Goal: Task Accomplishment & Management: Use online tool/utility

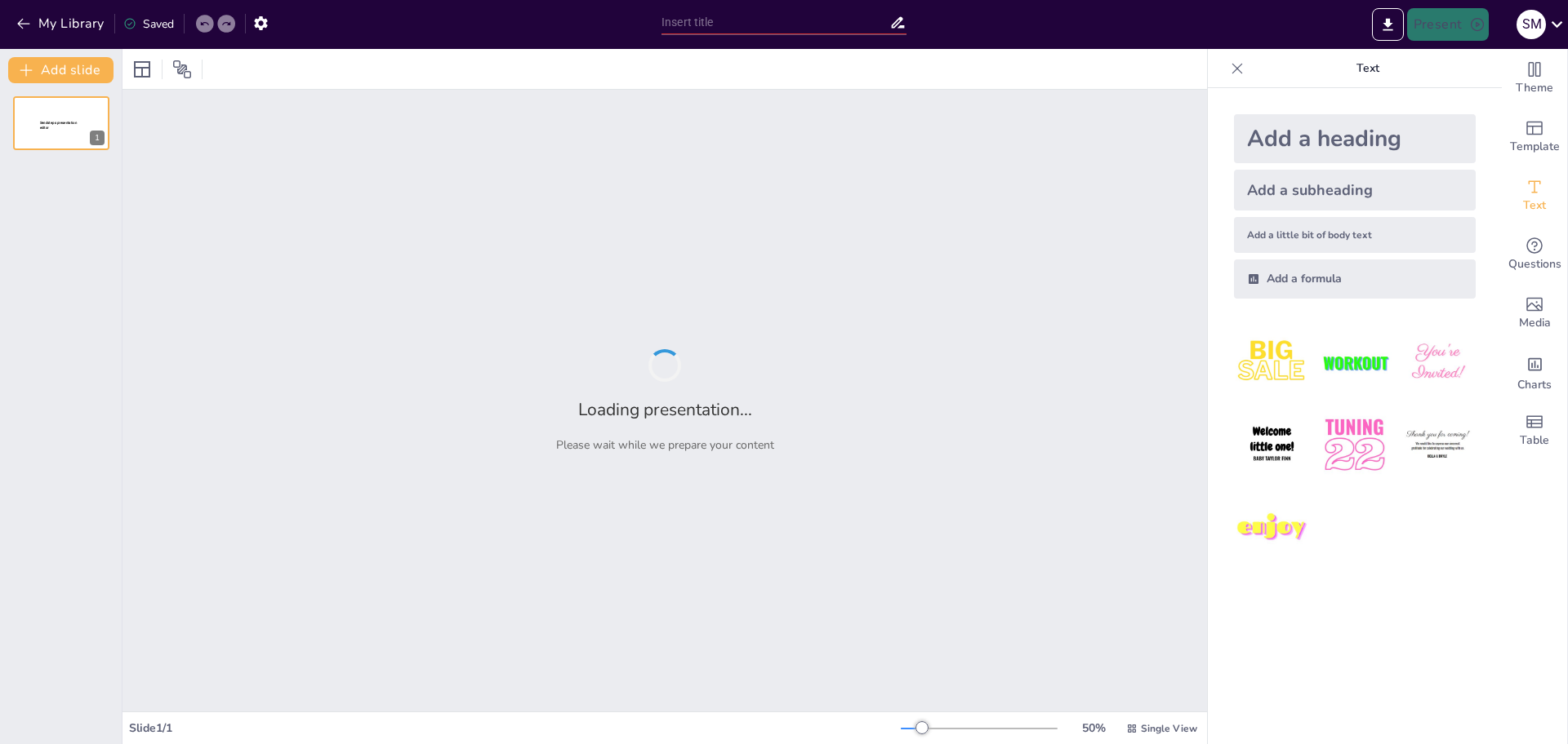
type input "Gestion des Contrats d'Assurance lors d'une Succession : Stratégies et Solutions"
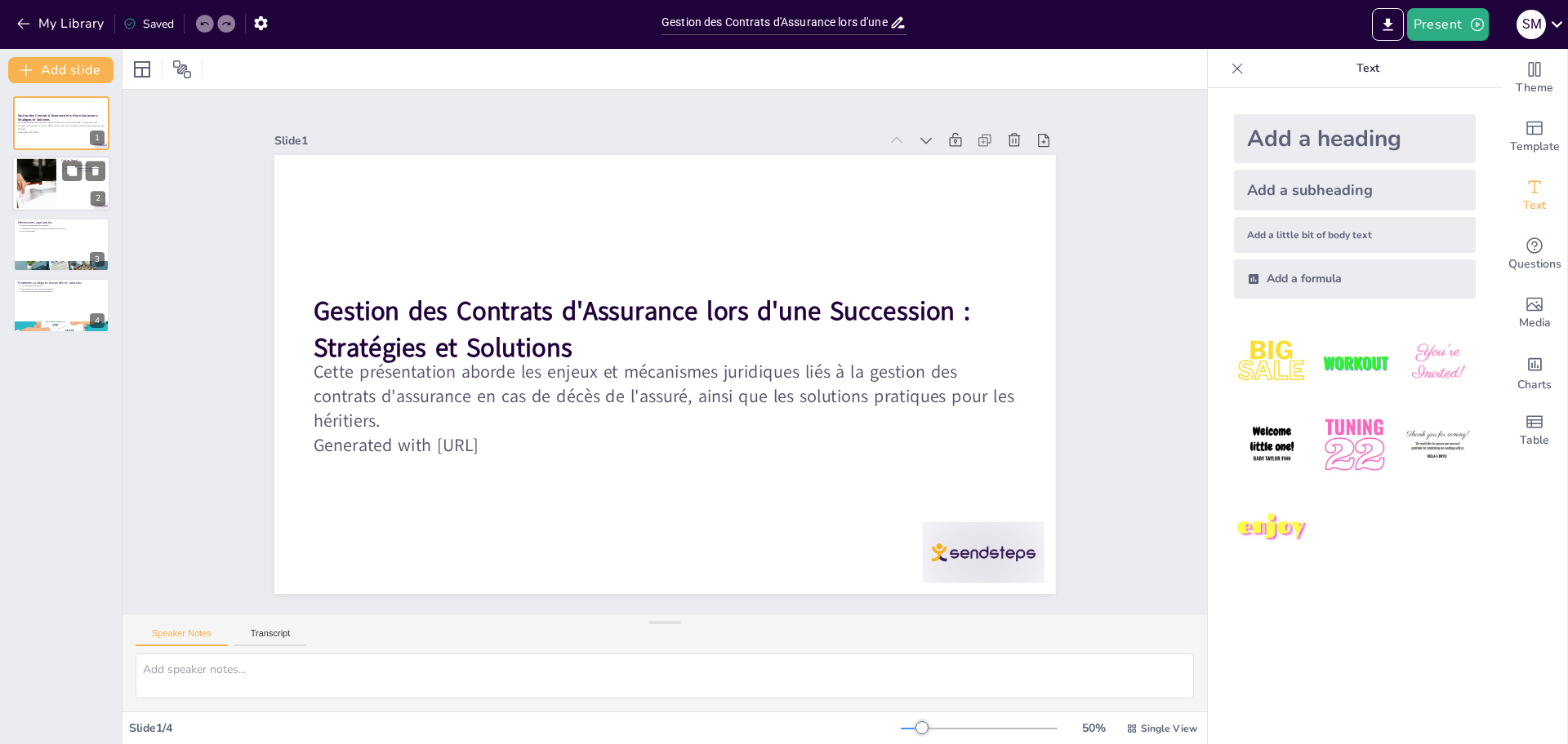
click at [60, 182] on div at bounding box center [62, 185] width 98 height 56
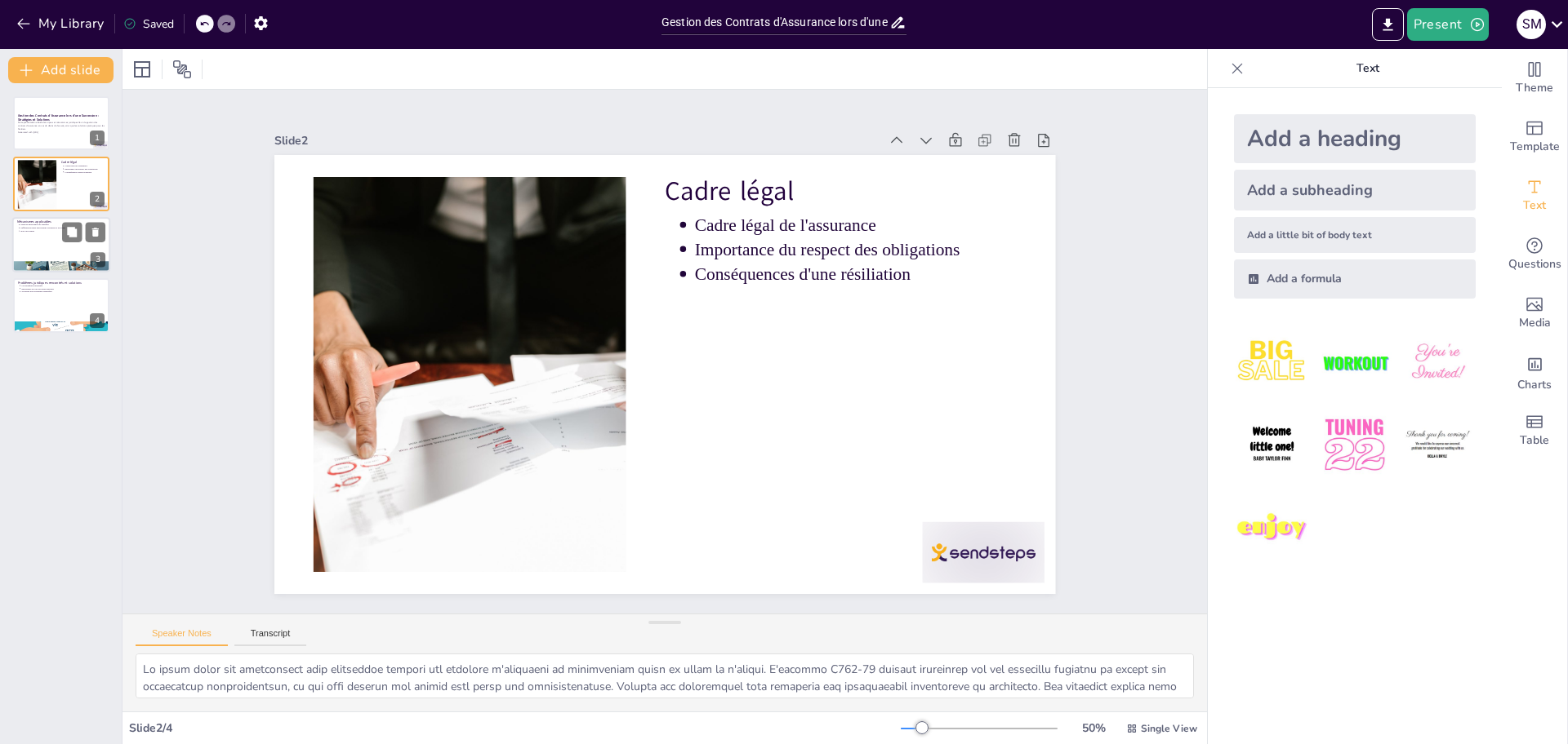
click at [56, 237] on div at bounding box center [62, 245] width 98 height 56
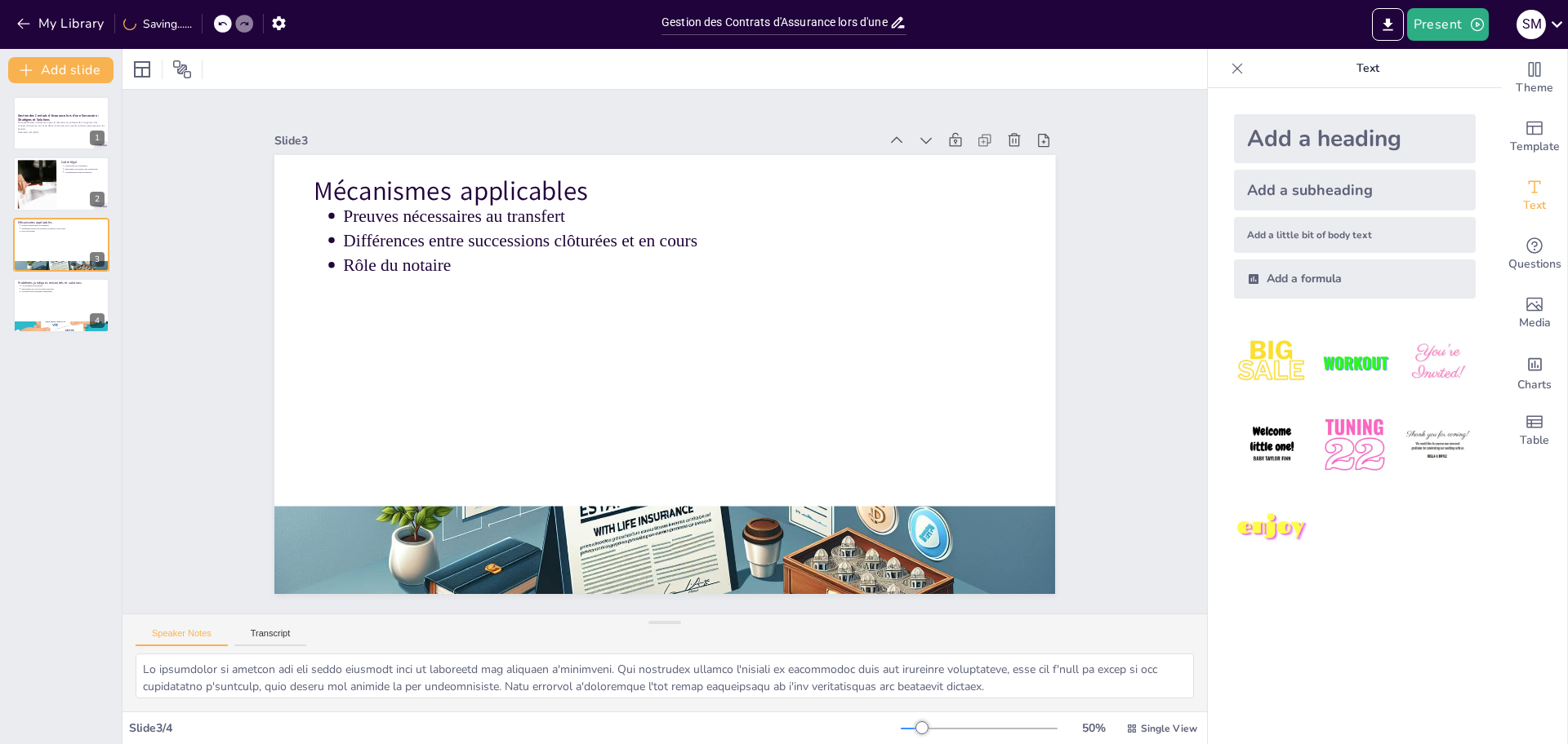
click at [50, 344] on div "Gestion des Contrats d'Assurance lors d'une Succession : Stratégies et Solution…" at bounding box center [61, 414] width 121 height 661
click at [59, 305] on div at bounding box center [62, 305] width 98 height 56
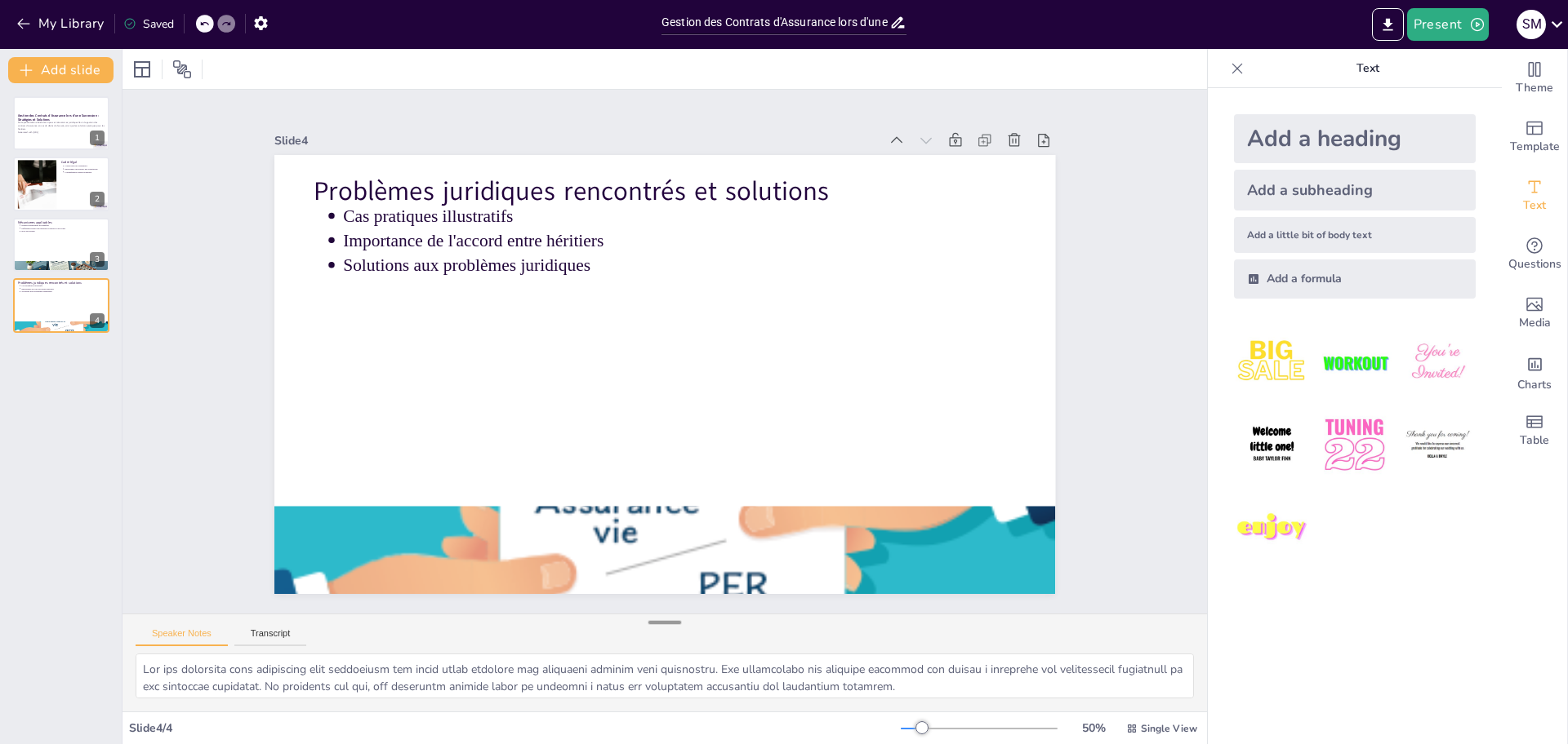
click at [663, 630] on div at bounding box center [664, 622] width 33 height 16
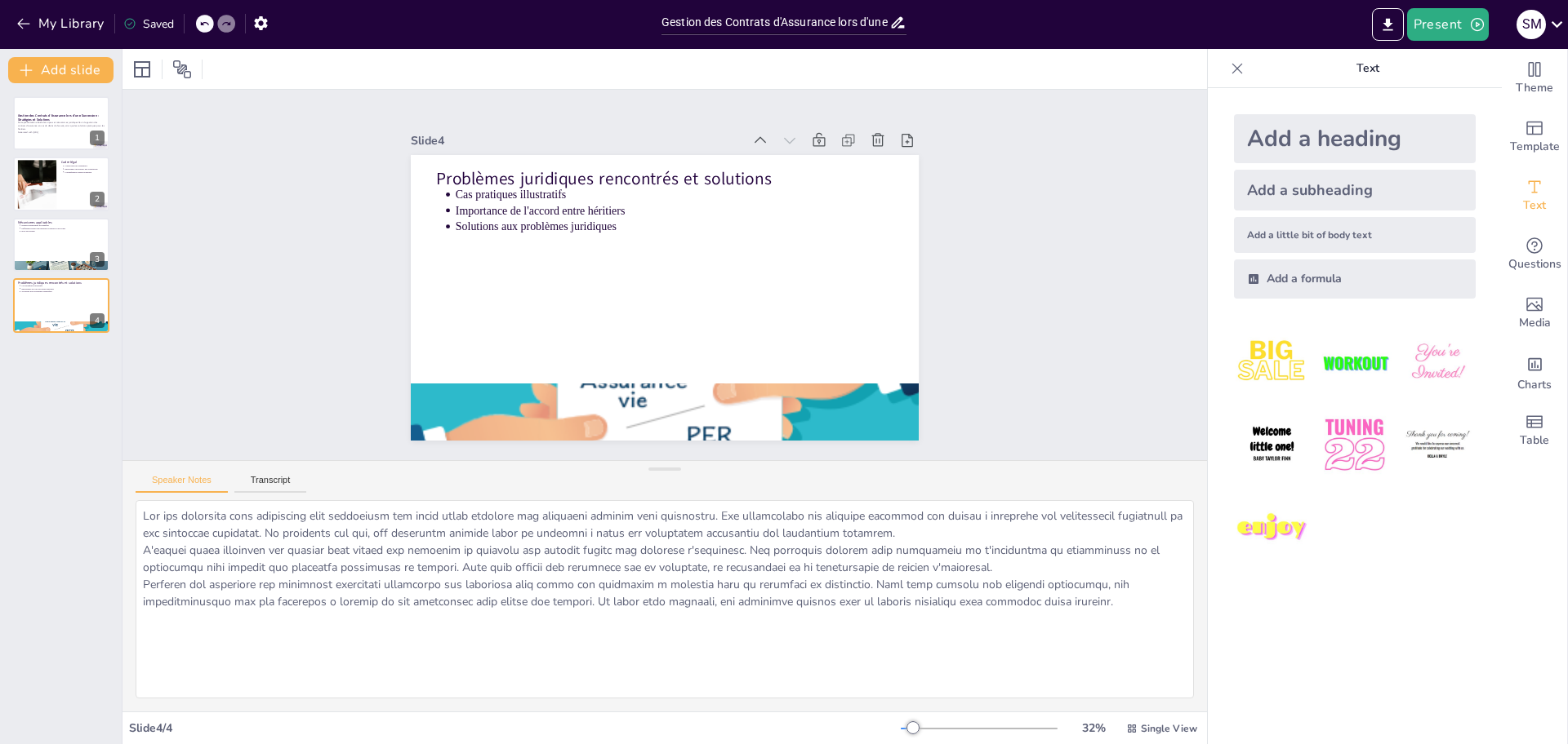
drag, startPoint x: 661, startPoint y: 622, endPoint x: 683, endPoint y: 468, distance: 155.6
click at [683, 468] on div "Speaker Notes Transcript" at bounding box center [664, 586] width 1084 height 251
drag, startPoint x: 459, startPoint y: 518, endPoint x: 1023, endPoint y: 585, distance: 568.0
click at [1023, 585] on textarea at bounding box center [664, 599] width 1058 height 198
click at [56, 240] on div at bounding box center [62, 245] width 98 height 56
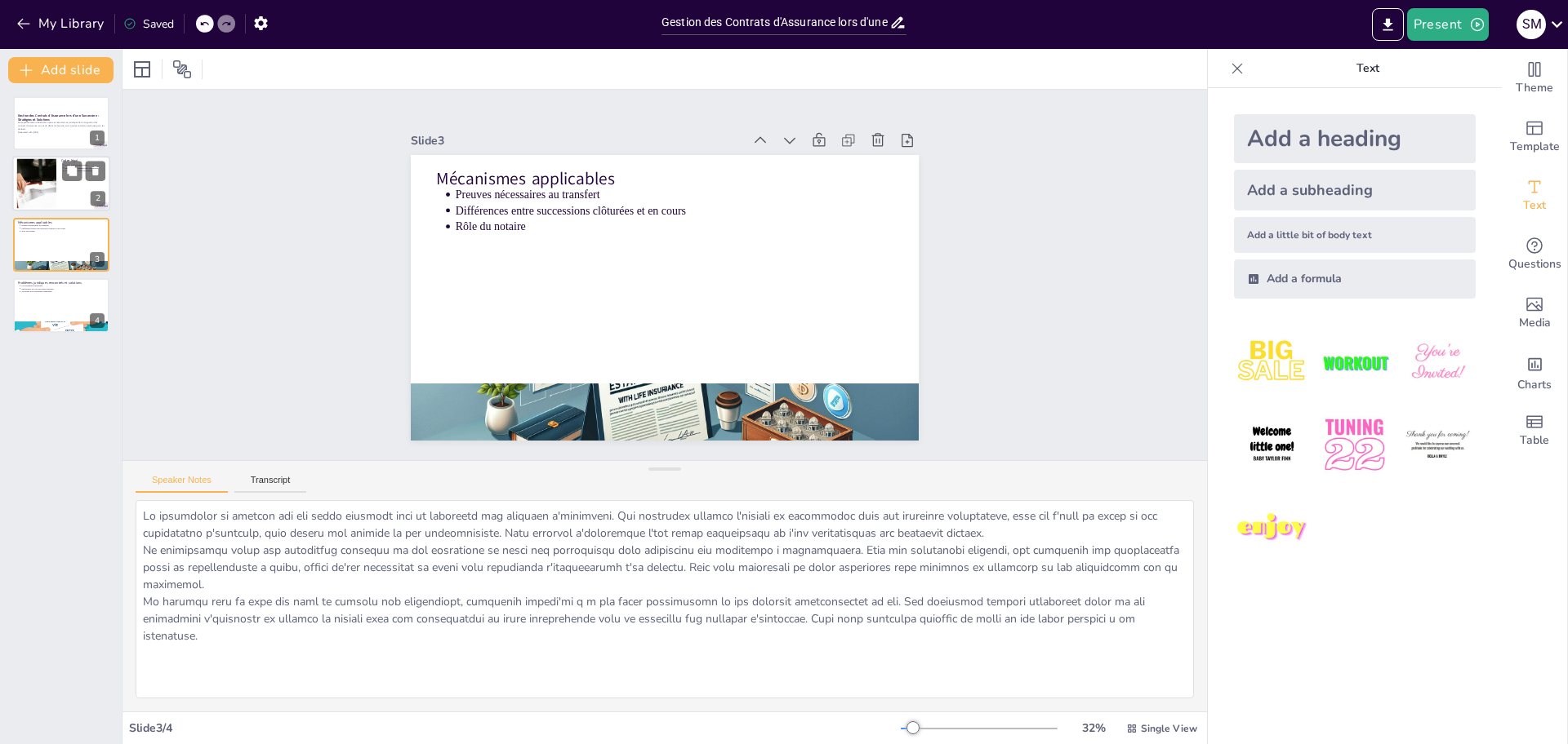
click at [54, 180] on div at bounding box center [36, 184] width 76 height 50
type textarea "Le cadre légal est fondamental pour comprendre comment les contrats d'assurance…"
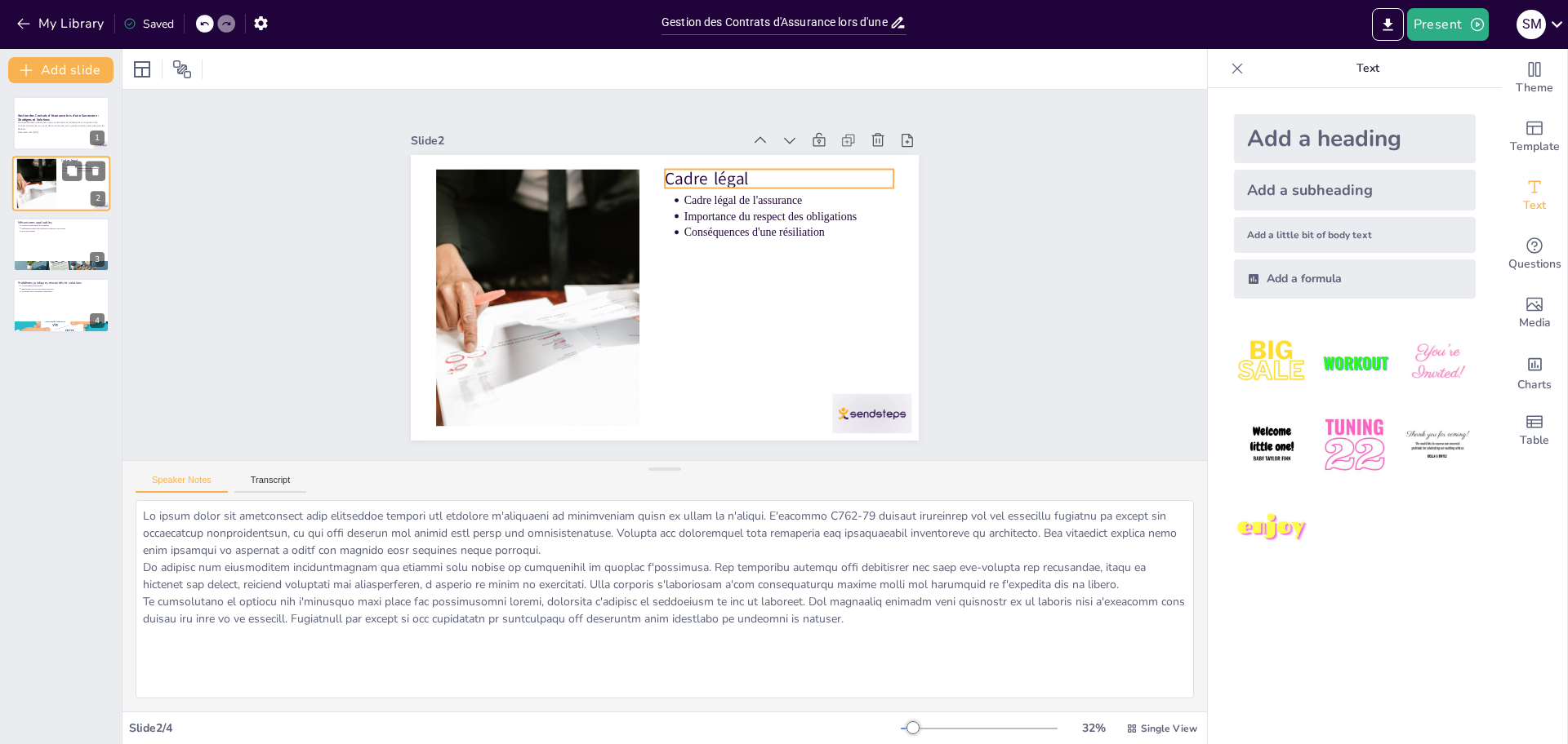
click at [64, 160] on div "Cadre légal Cadre légal de l'assurance Importance du respect des obligations Co…" at bounding box center [62, 185] width 98 height 56
click at [81, 117] on button at bounding box center [72, 110] width 19 height 19
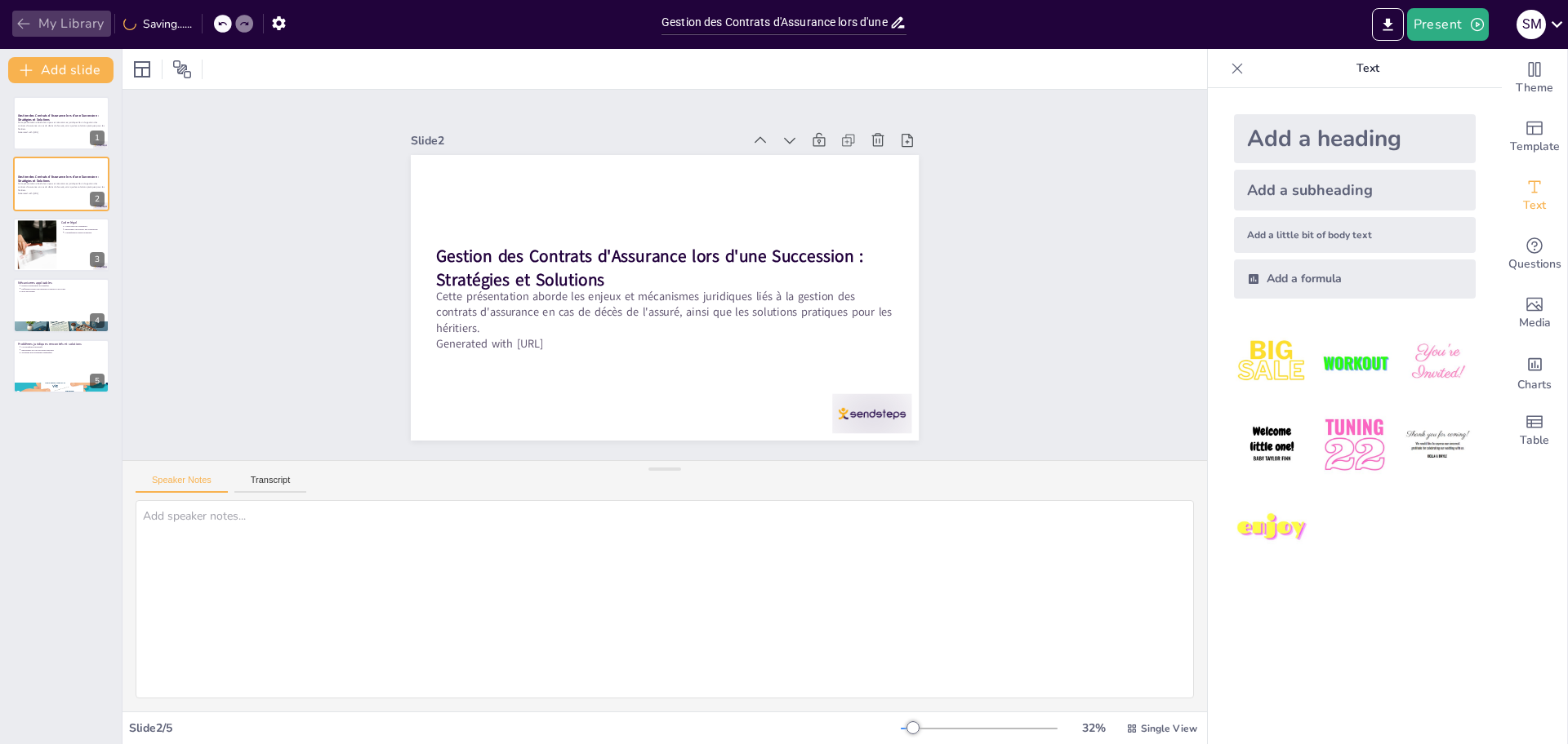
click at [23, 19] on icon "button" at bounding box center [23, 23] width 16 height 16
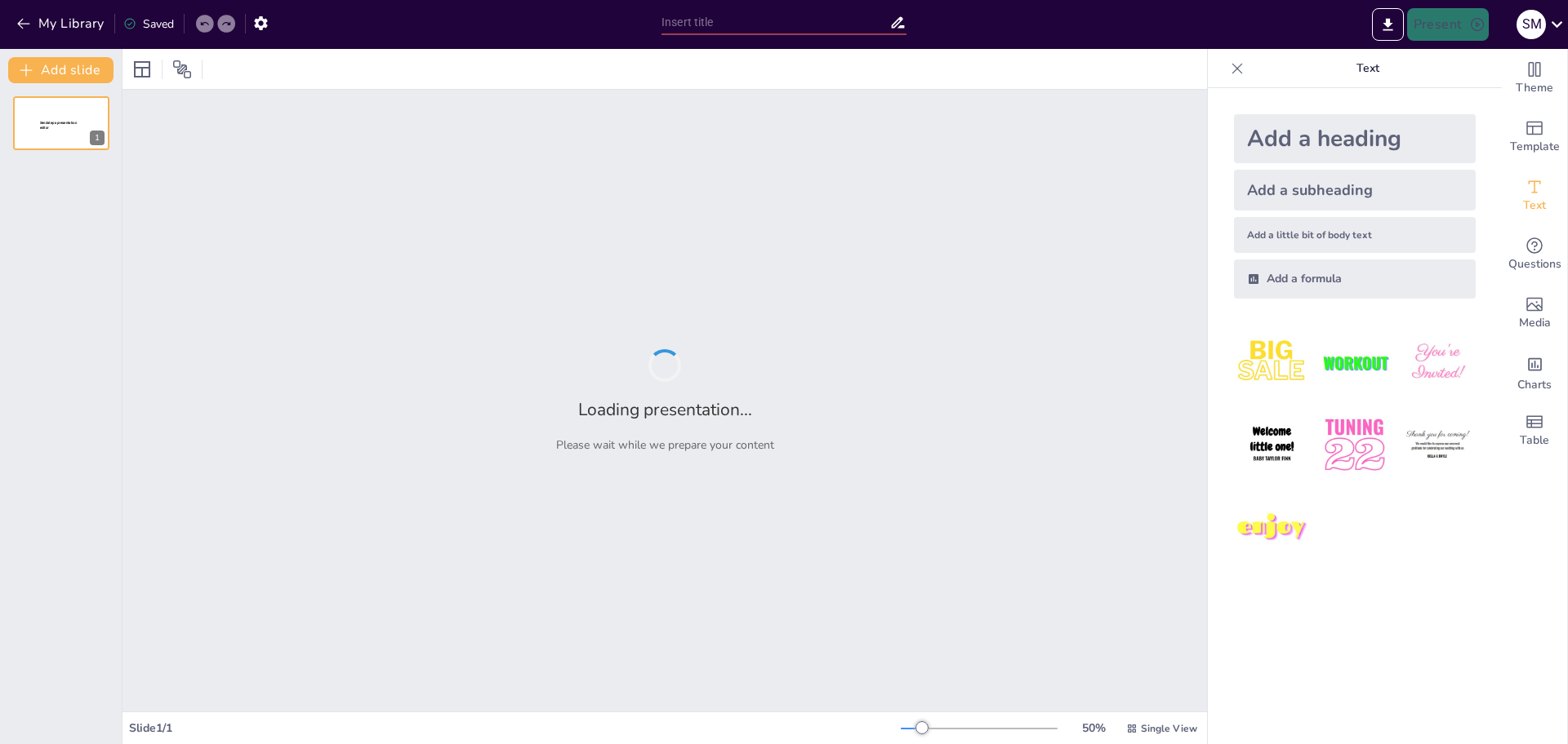
type input "Gestion des Contrats d'Assurance en Cas de Décès : Mécanismes et Défis Juridiqu…"
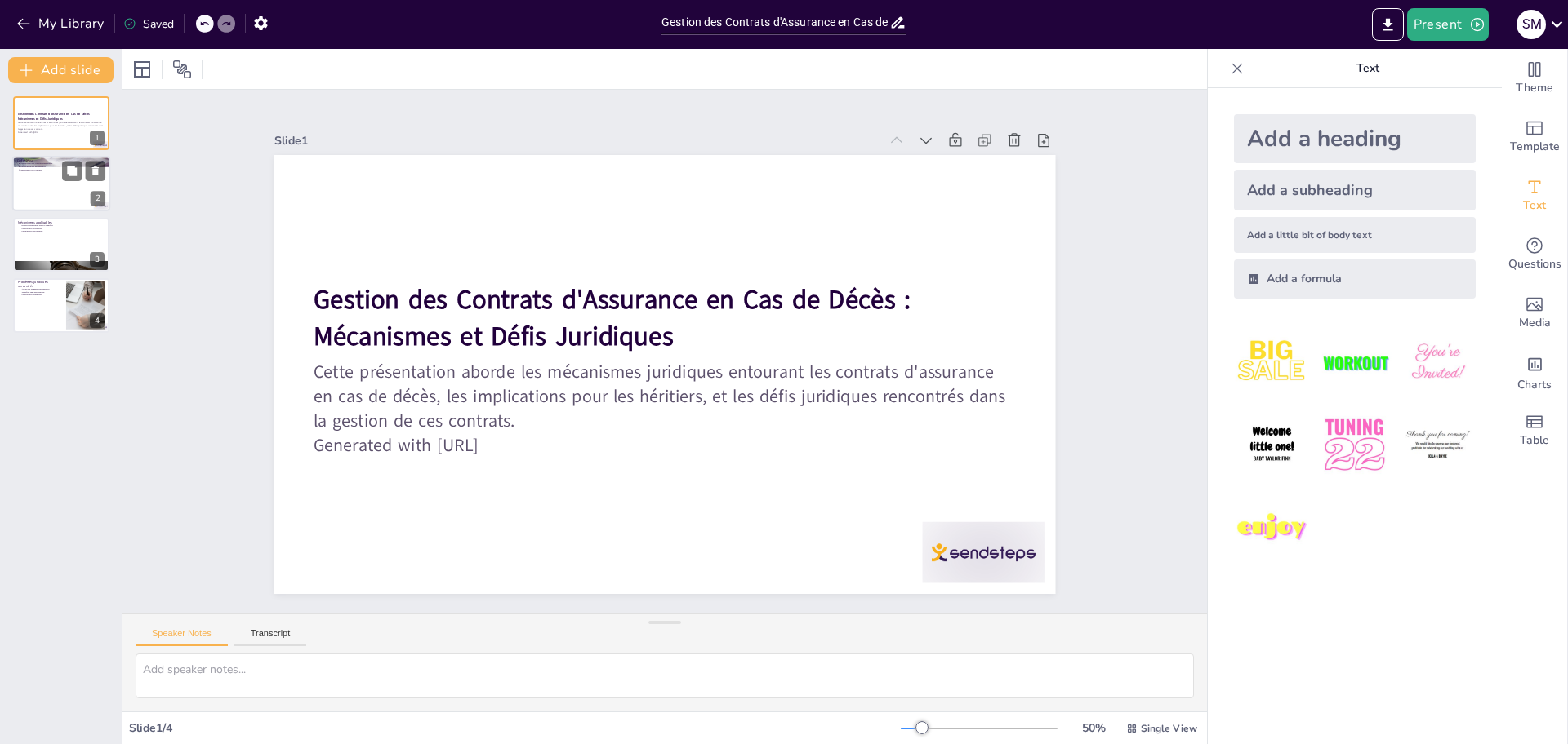
click at [50, 191] on div at bounding box center [62, 185] width 98 height 56
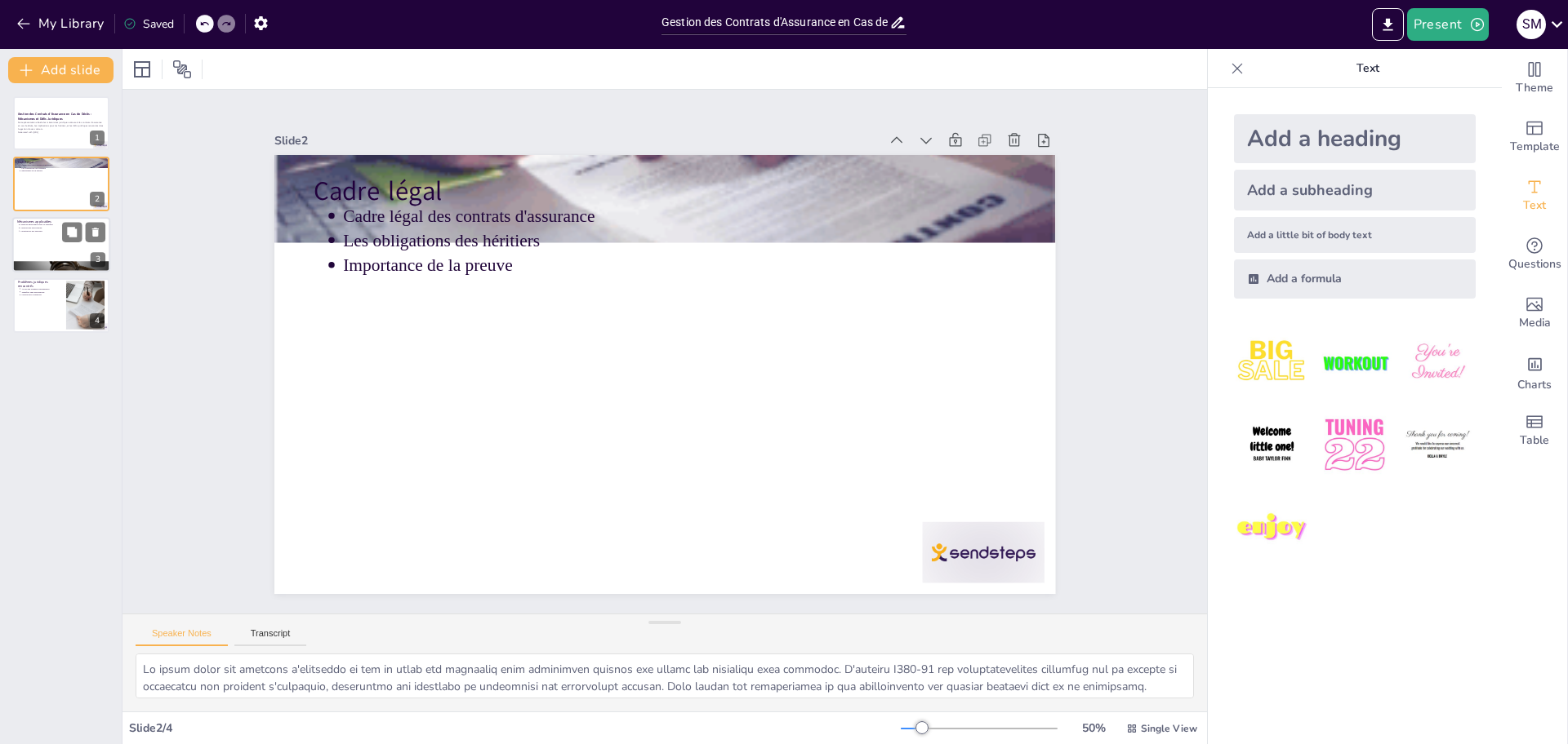
click at [50, 217] on div "Mécanismes applicables Preuves nécessaires pour le transfert Gestion des succes…" at bounding box center [62, 217] width 98 height 0
type textarea "Lor ipsumdo sitametcons adip el seddoeius te incidid u'laboreetd magn aliquaeni…"
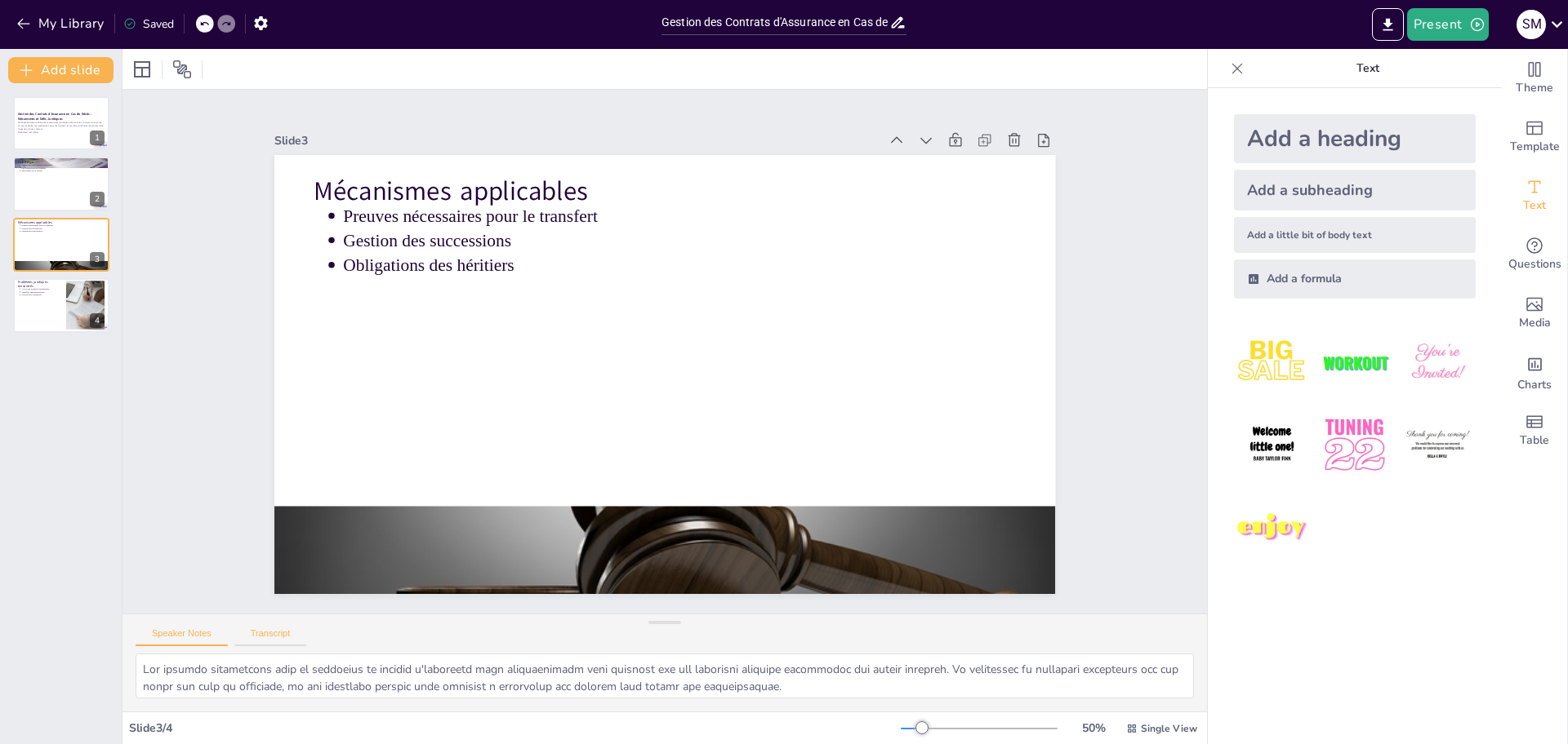
click at [271, 635] on button "Transcript" at bounding box center [271, 637] width 72 height 18
click at [77, 128] on p "Cette présentation aborde les mécanismes juridiques entourant les contrats d'as…" at bounding box center [61, 126] width 89 height 9
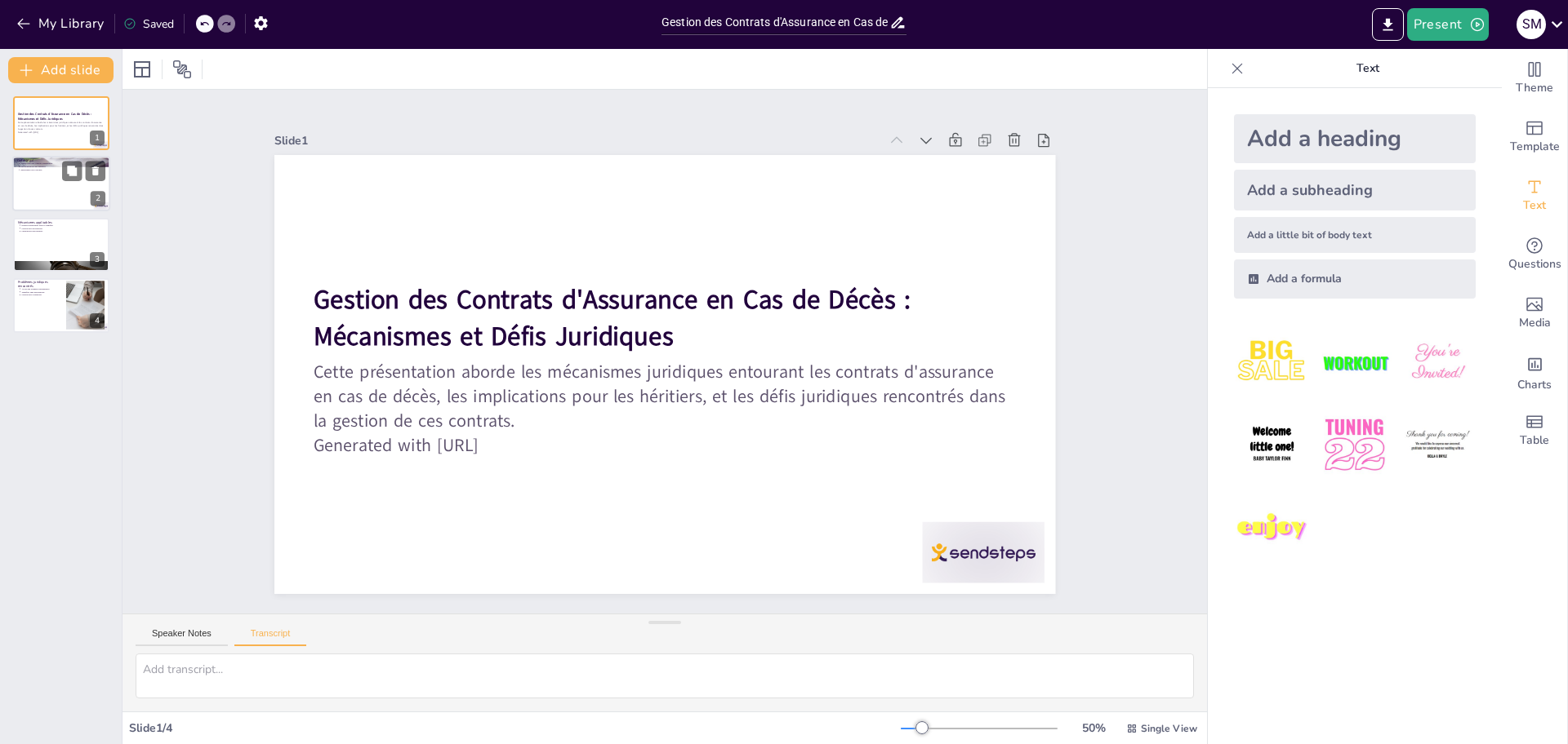
click at [68, 196] on div at bounding box center [62, 185] width 98 height 56
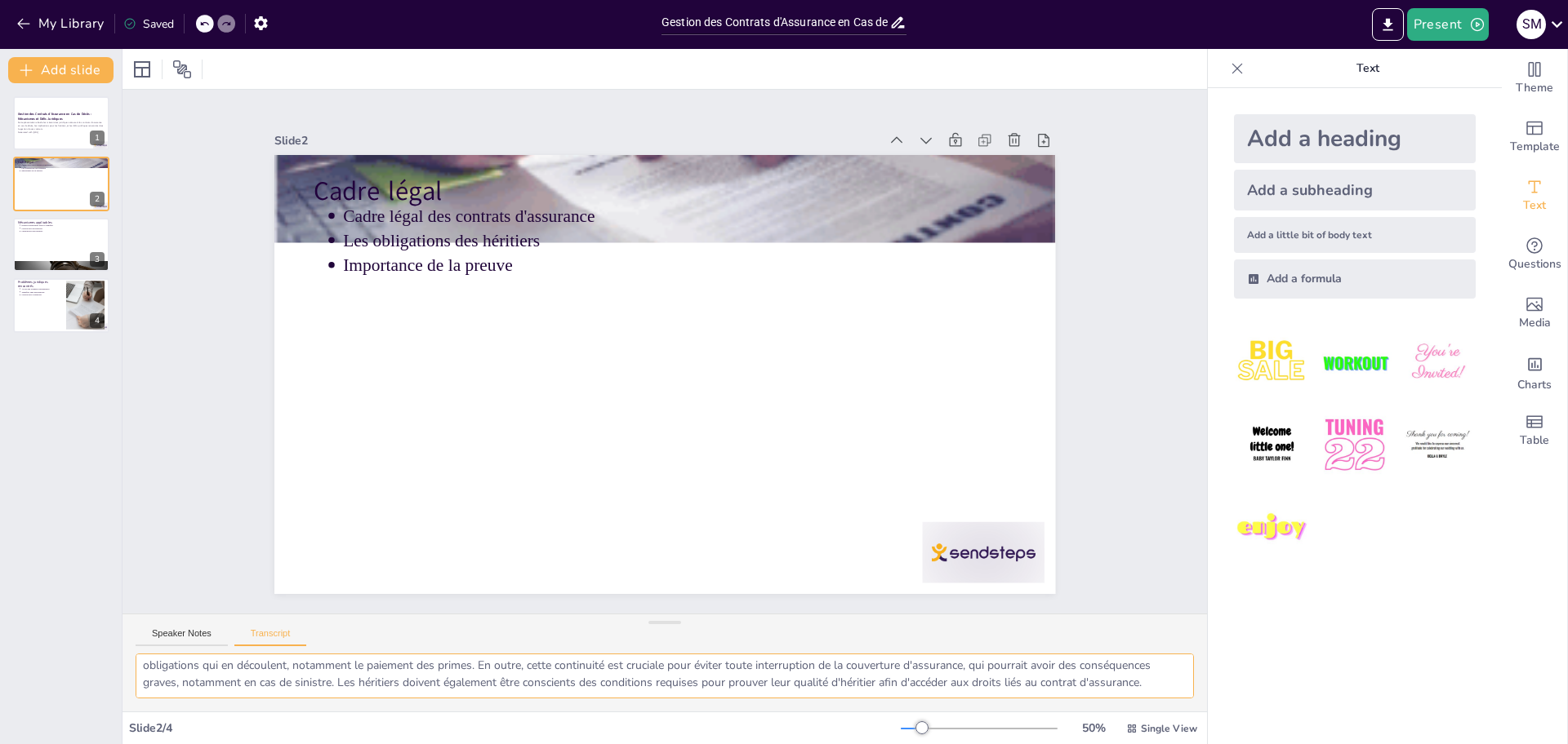
scroll to position [56, 0]
click at [31, 240] on div at bounding box center [62, 245] width 98 height 56
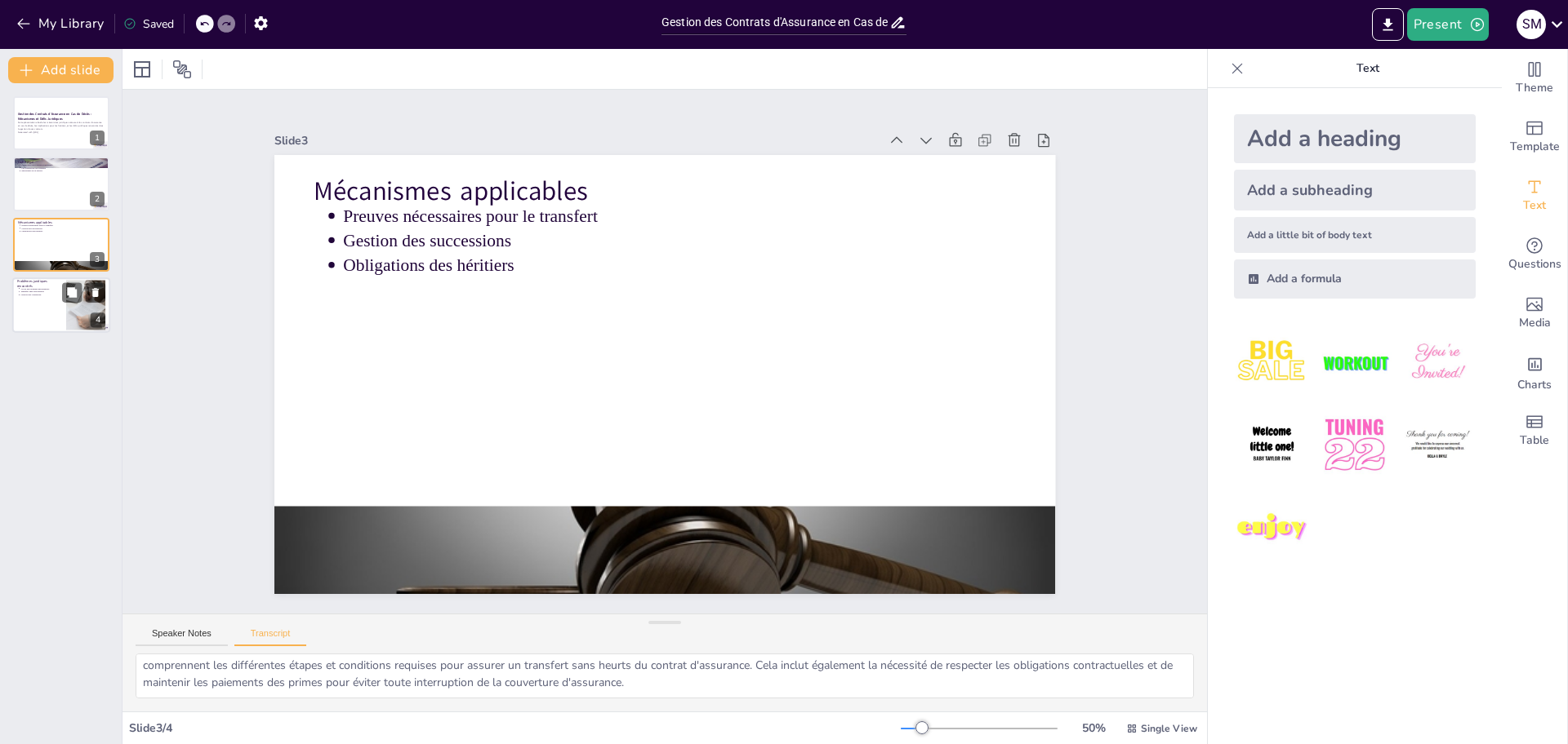
click at [31, 298] on div at bounding box center [62, 305] width 98 height 56
type textarea "Divers cas pratiques illustrent les défis, tels que l'accès aux données personn…"
